Goal: Transaction & Acquisition: Book appointment/travel/reservation

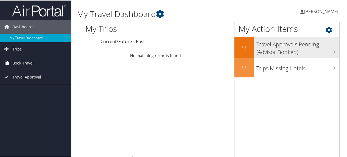
click at [278, 44] on h3 "Travel Approvals Pending (Advisor Booked)" at bounding box center [297, 46] width 83 height 18
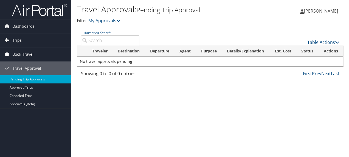
click at [17, 56] on span "Book Travel" at bounding box center [22, 54] width 21 height 14
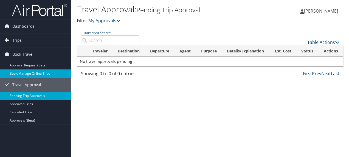
click at [12, 76] on link "Book/Manage Online Trips" at bounding box center [35, 73] width 71 height 8
click at [20, 74] on link "Book/Manage Online Trips" at bounding box center [35, 73] width 71 height 8
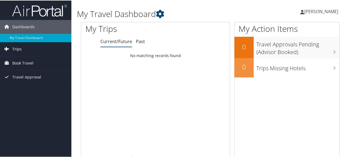
click at [13, 52] on span "Trips" at bounding box center [16, 49] width 9 height 14
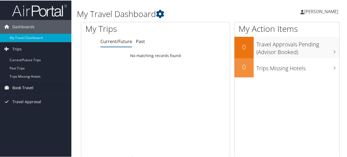
click at [15, 88] on span "Book Travel" at bounding box center [22, 87] width 21 height 14
click at [13, 87] on span "Book Travel" at bounding box center [22, 87] width 21 height 14
click at [8, 87] on icon at bounding box center [7, 87] width 8 height 8
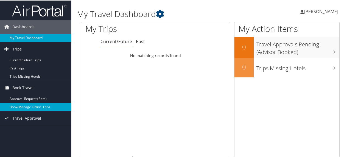
click at [14, 105] on link "Book/Manage Online Trips" at bounding box center [35, 106] width 71 height 8
click at [37, 106] on link "Book/Manage Online Trips" at bounding box center [35, 106] width 71 height 8
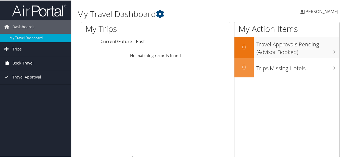
click at [30, 64] on span "Book Travel" at bounding box center [22, 63] width 21 height 14
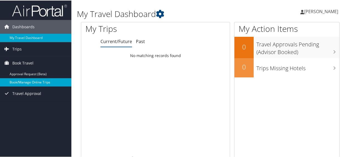
click at [41, 82] on link "Book/Manage Online Trips" at bounding box center [35, 82] width 71 height 8
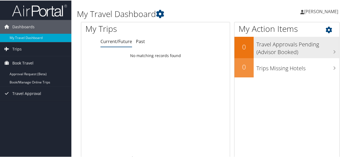
click at [270, 52] on h3 "Travel Approvals Pending (Advisor Booked)" at bounding box center [297, 46] width 83 height 18
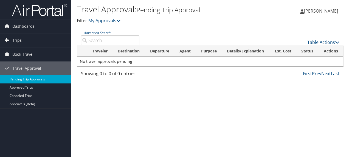
click at [49, 78] on link "Pending Trip Approvals" at bounding box center [35, 79] width 71 height 8
click at [13, 40] on span "Trips" at bounding box center [16, 40] width 9 height 14
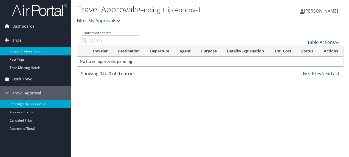
click at [13, 52] on link "Current/Future Trips" at bounding box center [35, 51] width 71 height 8
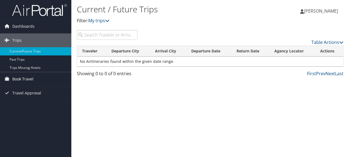
click at [39, 78] on link "Book Travel" at bounding box center [35, 79] width 71 height 14
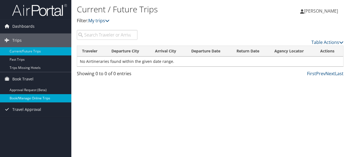
click at [42, 99] on link "Book/Manage Online Trips" at bounding box center [35, 98] width 71 height 8
